Goal: Consume media (video, audio)

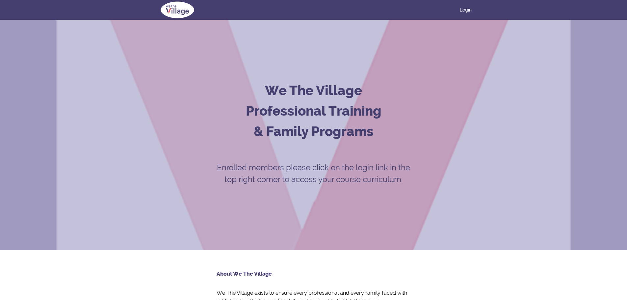
click at [469, 6] on div "Login" at bounding box center [314, 10] width 316 height 20
click at [468, 7] on link "Login" at bounding box center [466, 10] width 12 height 7
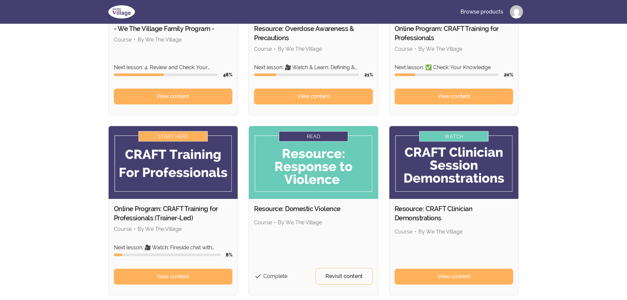
scroll to position [165, 0]
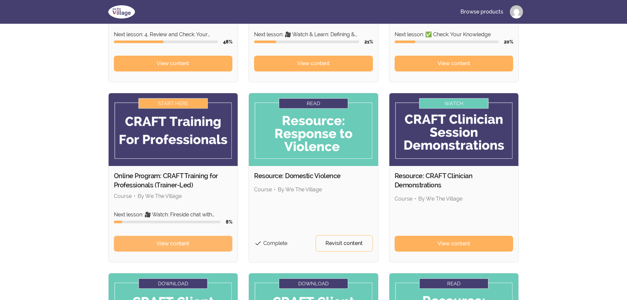
click at [194, 240] on link "View content" at bounding box center [173, 244] width 119 height 16
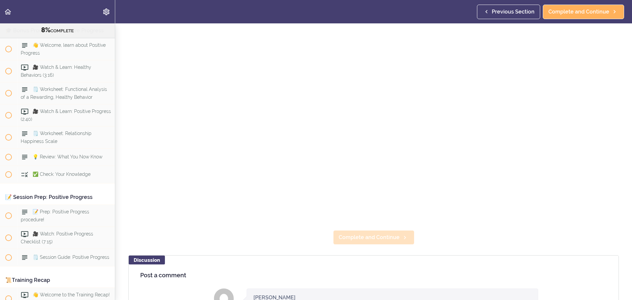
scroll to position [132, 0]
